Goal: Task Accomplishment & Management: Complete application form

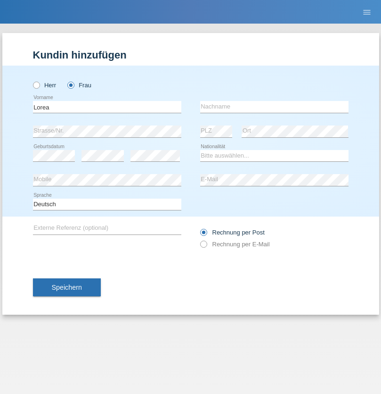
type input "Lorea"
click at [274, 107] on input "text" at bounding box center [274, 107] width 149 height 12
type input "Ochoa Solano"
select select "ES"
select select "C"
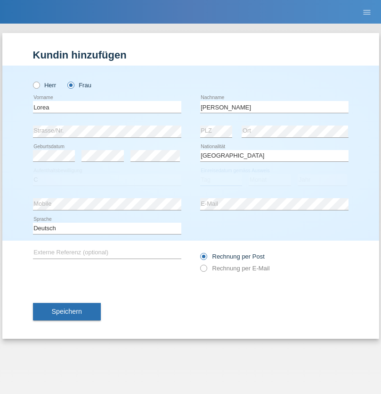
select select "22"
select select "02"
select select "2021"
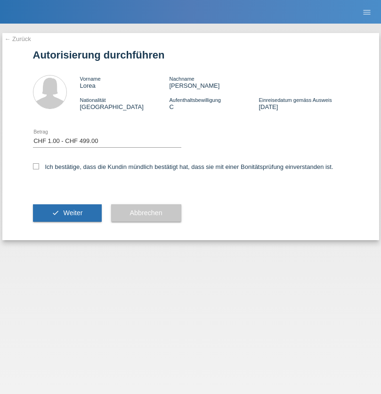
select select "1"
checkbox input "true"
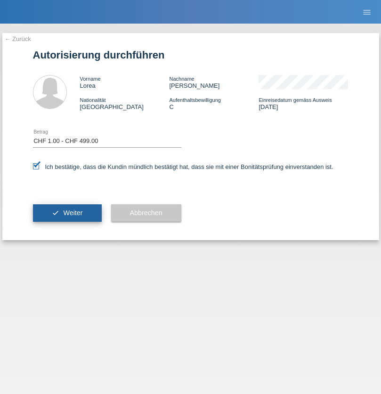
click at [67, 213] on span "Weiter" at bounding box center [72, 213] width 19 height 8
